Goal: Find specific page/section: Find specific page/section

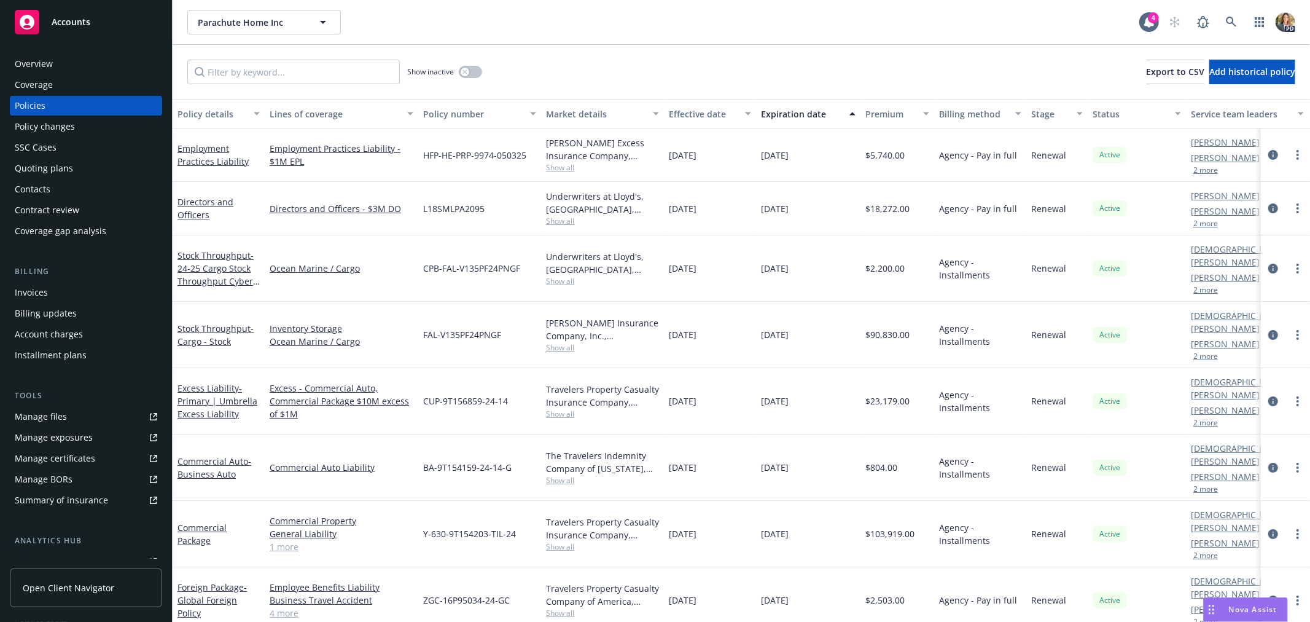
click at [88, 25] on span "Accounts" at bounding box center [71, 22] width 39 height 10
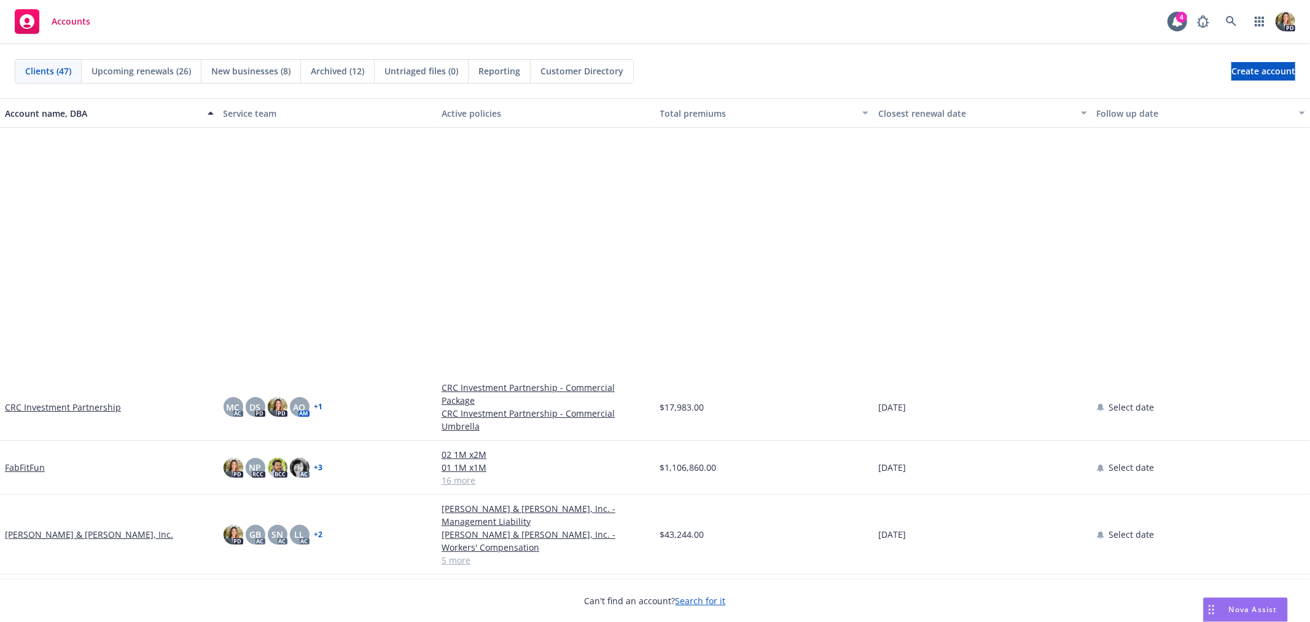
scroll to position [409, 0]
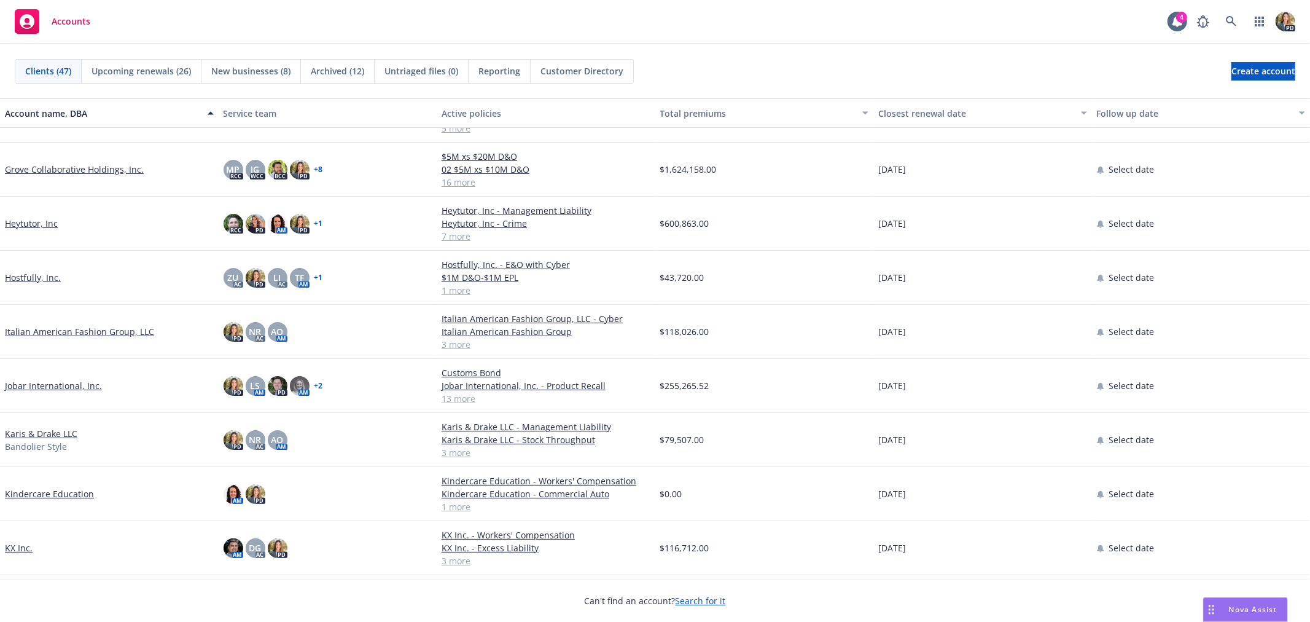
click at [63, 379] on link "Jobar International, Inc." at bounding box center [53, 385] width 97 height 13
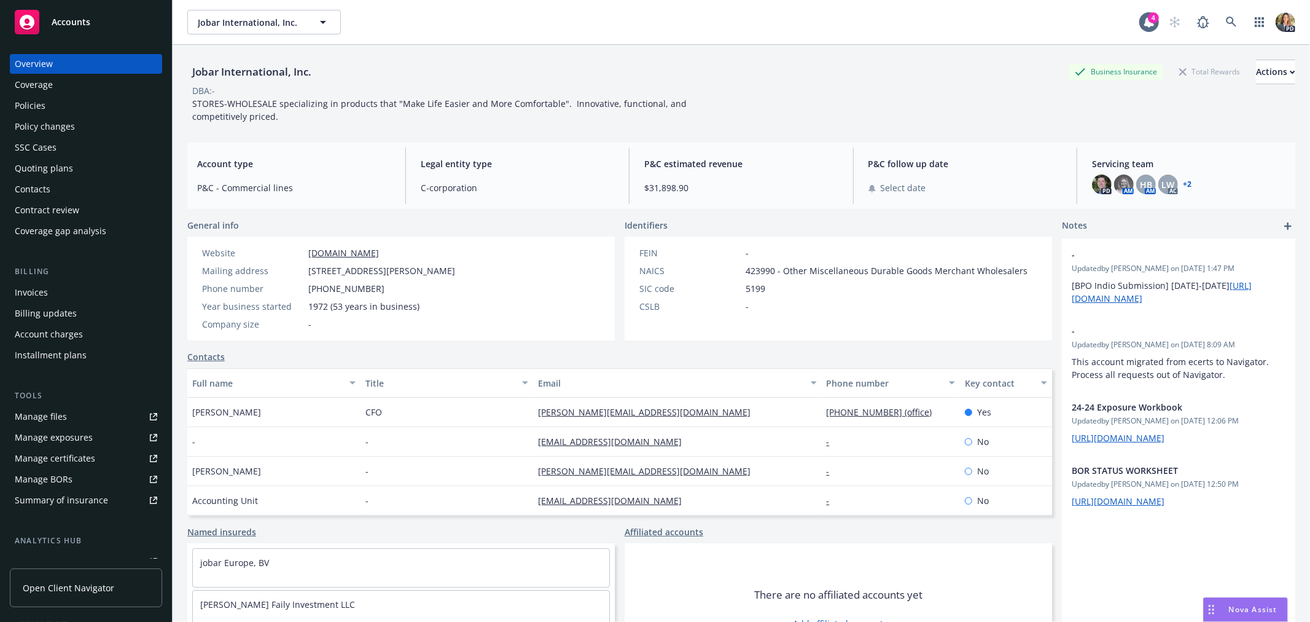
click at [80, 108] on div "Policies" at bounding box center [86, 106] width 143 height 20
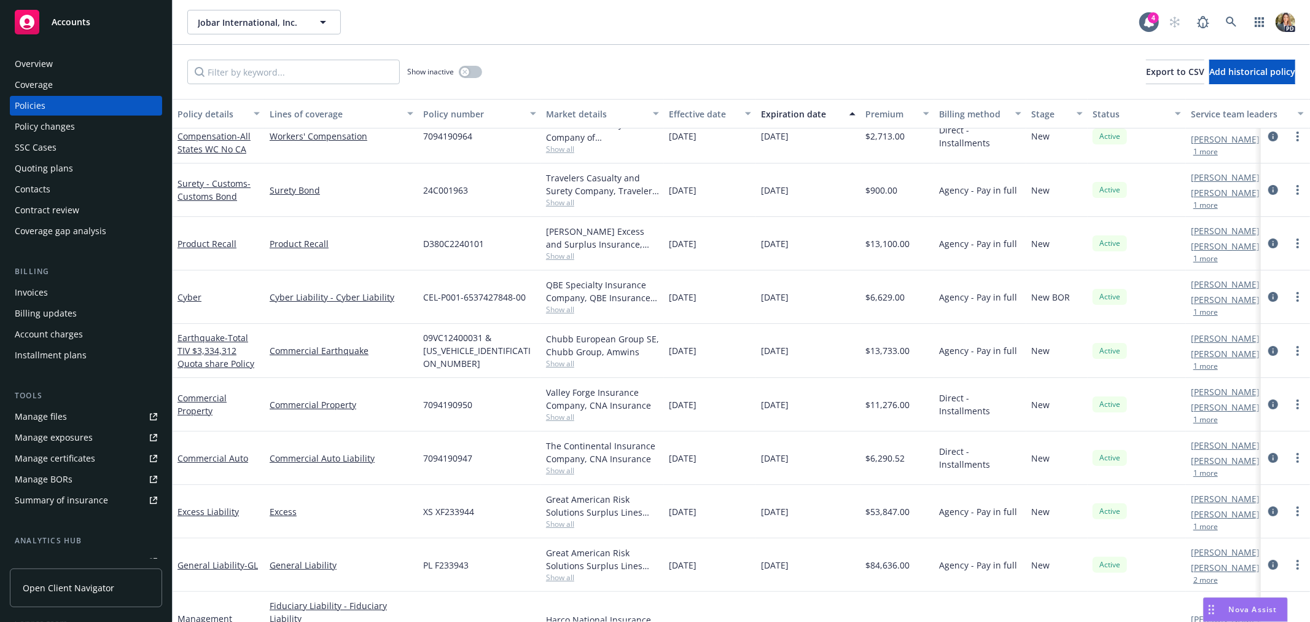
scroll to position [136, 0]
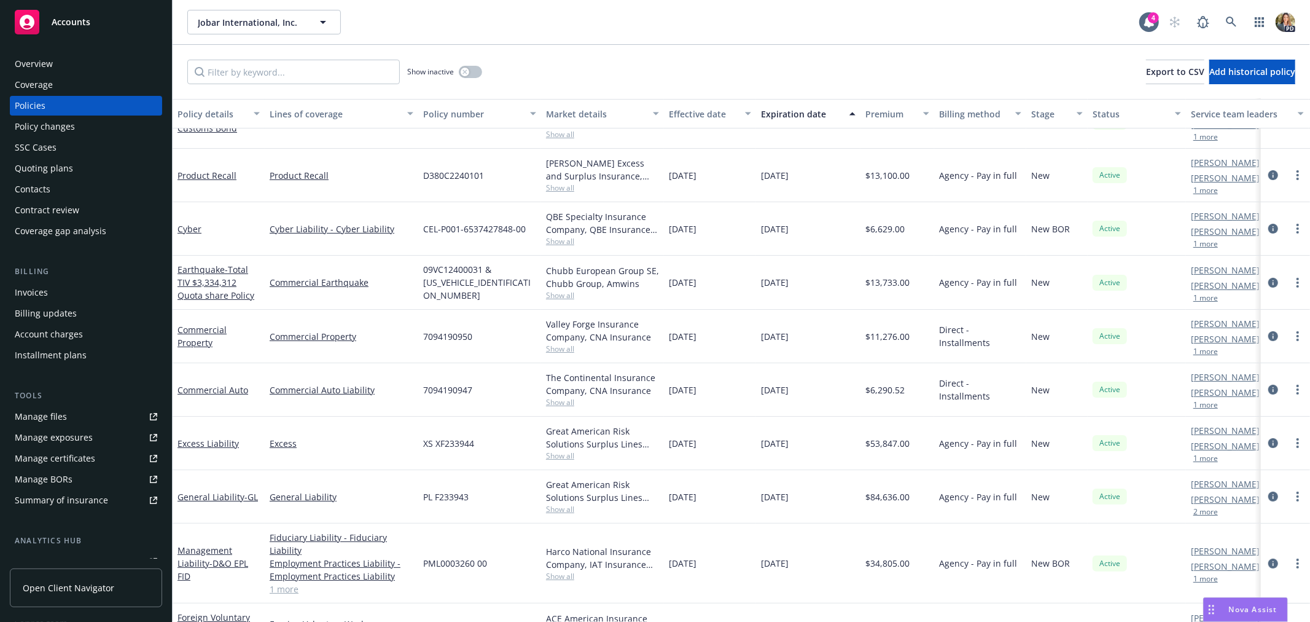
click at [543, 243] on div "QBE Specialty Insurance Company, QBE Insurance Group, RT Specialty Insurance Se…" at bounding box center [602, 228] width 123 height 53
click at [549, 243] on span "Show all" at bounding box center [602, 241] width 113 height 10
click at [249, 224] on div "Cyber" at bounding box center [219, 228] width 82 height 13
